Goal: Task Accomplishment & Management: Manage account settings

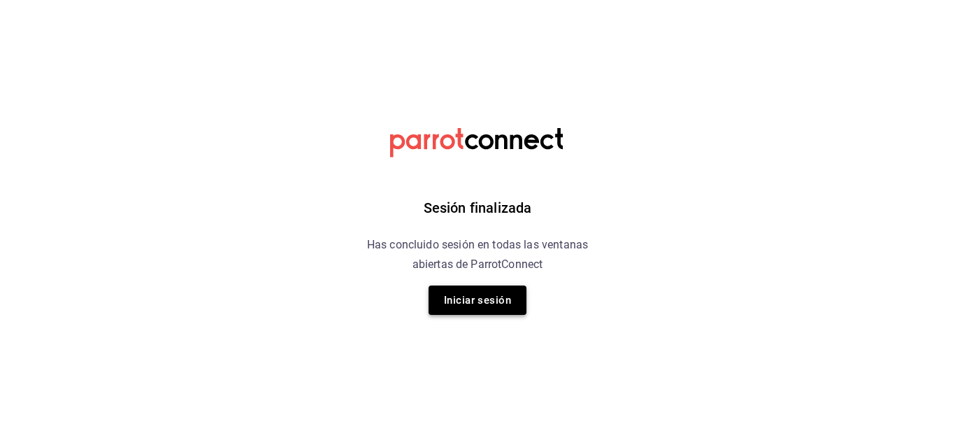
click at [461, 306] on button "Iniciar sesión" at bounding box center [478, 299] width 98 height 29
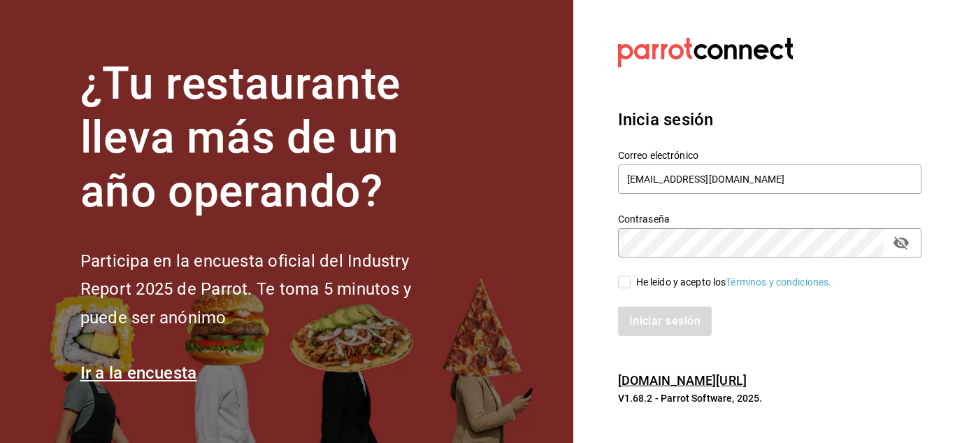
click at [626, 280] on input "He leído y acepto los Términos y condiciones." at bounding box center [624, 281] width 13 height 13
checkbox input "true"
click at [661, 319] on button "Iniciar sesión" at bounding box center [665, 320] width 95 height 29
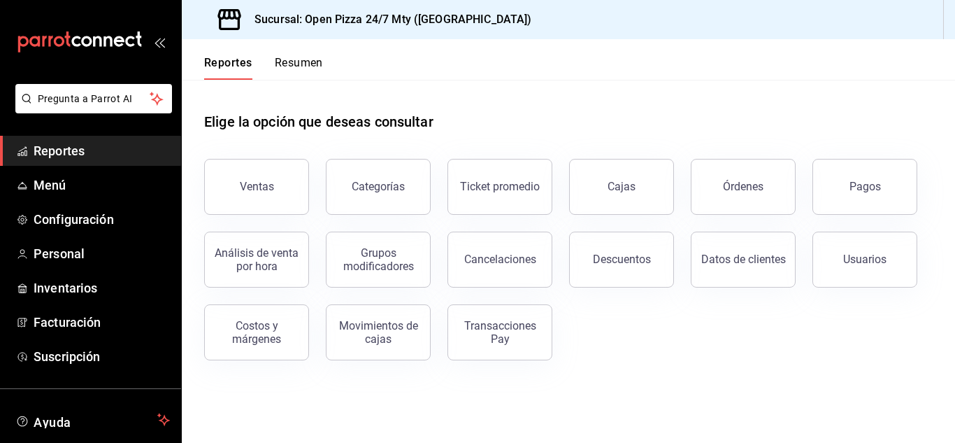
click at [306, 59] on button "Resumen" at bounding box center [299, 68] width 48 height 24
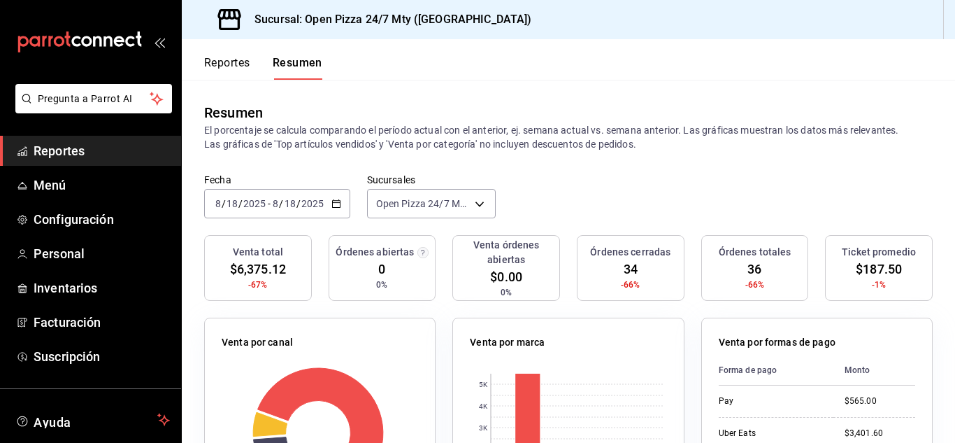
click at [333, 207] on icon "button" at bounding box center [336, 204] width 10 height 10
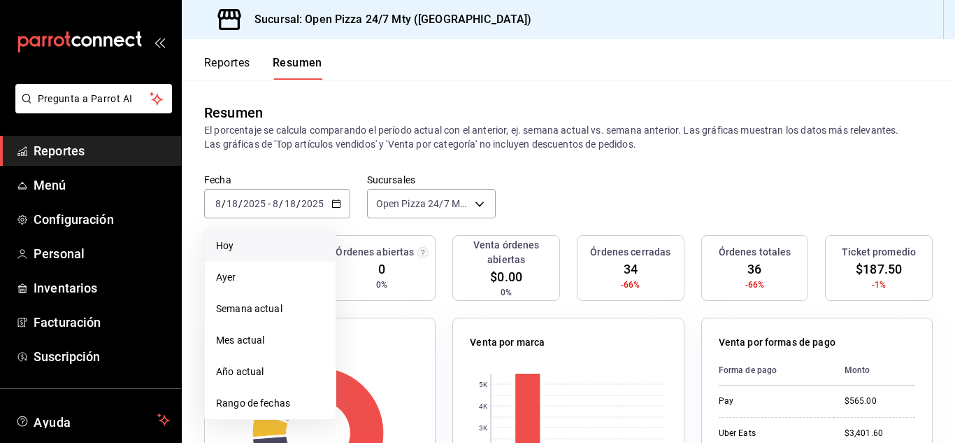
click at [287, 249] on span "Hoy" at bounding box center [270, 245] width 108 height 15
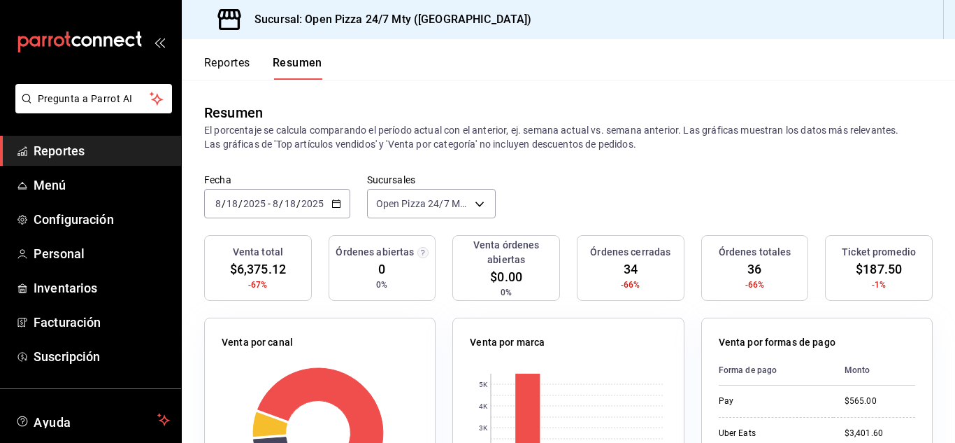
click at [341, 199] on div "2025-08-18 8 / 18 / 2025 - 2025-08-18 8 / 18 / 2025" at bounding box center [277, 203] width 146 height 29
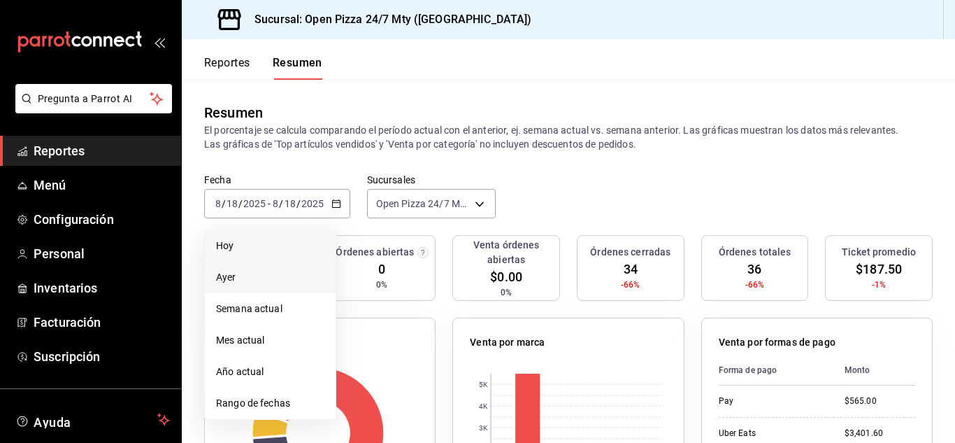
click at [282, 282] on span "Ayer" at bounding box center [270, 277] width 108 height 15
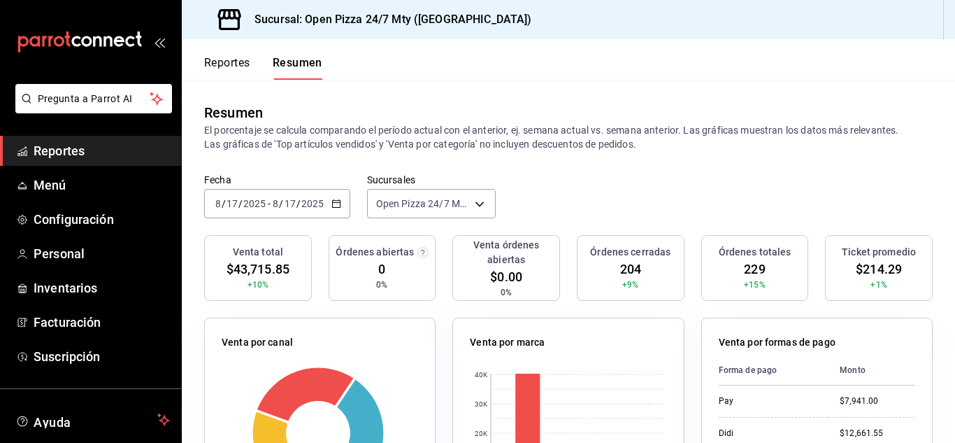
click at [339, 200] on icon "button" at bounding box center [336, 204] width 10 height 10
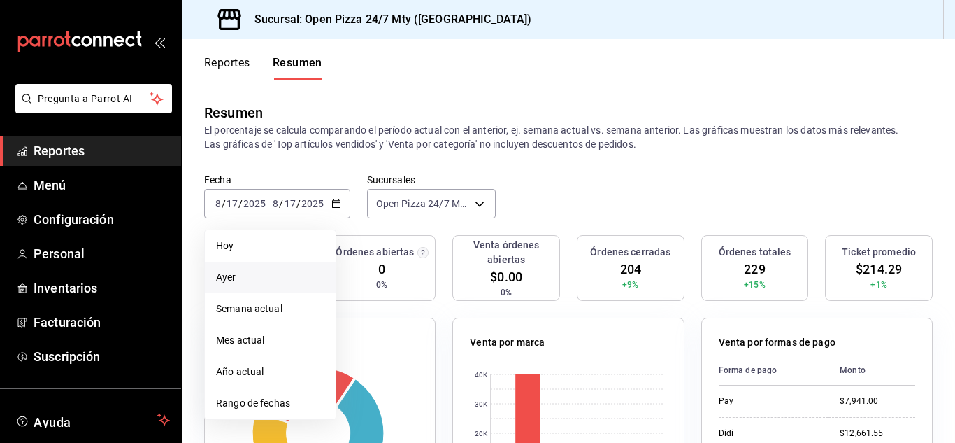
click at [285, 337] on span "Mes actual" at bounding box center [270, 340] width 108 height 15
